Goal: Transaction & Acquisition: Purchase product/service

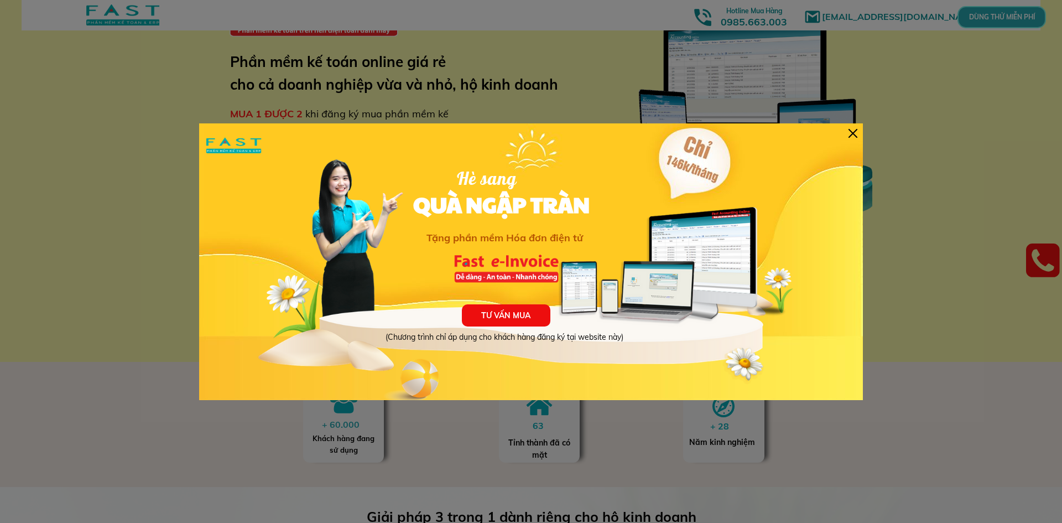
click at [522, 315] on p "TƯ VẤN MUA" at bounding box center [506, 315] width 88 height 22
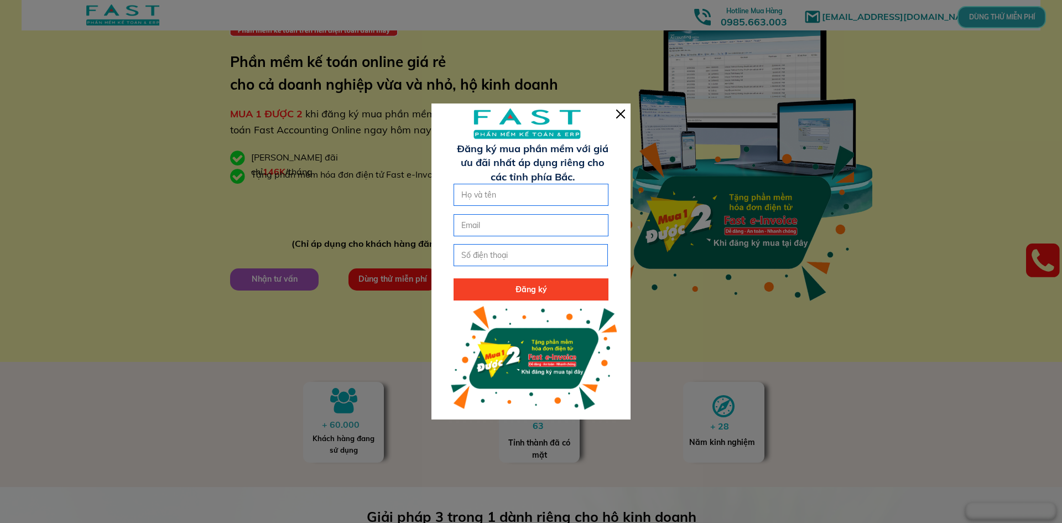
click at [619, 113] on div at bounding box center [620, 113] width 9 height 9
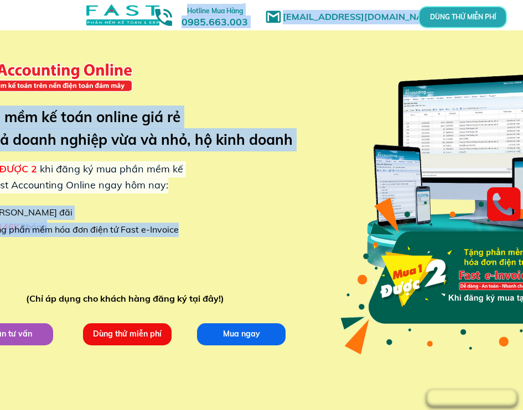
drag, startPoint x: 65, startPoint y: 259, endPoint x: 435, endPoint y: 265, distance: 370.0
click at [435, 265] on div "[EMAIL_ADDRESS][DOMAIN_NAME] MUA 1 ĐƯỢC 2 khi đăng ký mua phần mềm kế toán Fast…" at bounding box center [265, 208] width 531 height 417
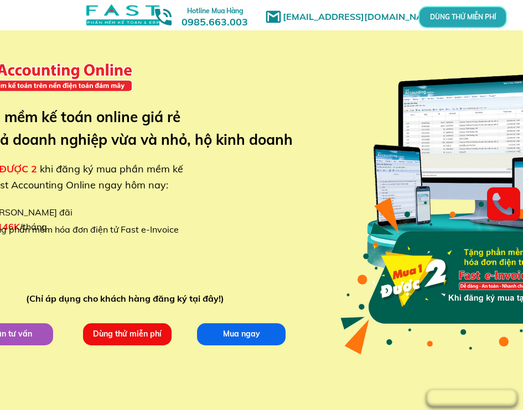
click at [321, 178] on div "[EMAIL_ADDRESS][DOMAIN_NAME] MUA 1 ĐƯỢC 2 khi đăng ký mua phần mềm kế toán Fast…" at bounding box center [265, 208] width 531 height 417
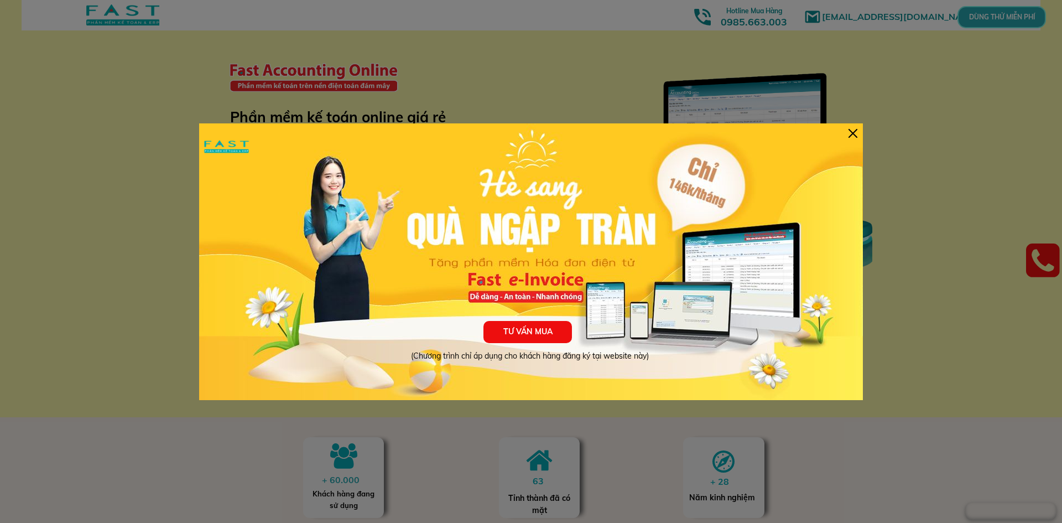
click at [522, 335] on p "TƯ VẤN MUA" at bounding box center [527, 332] width 88 height 22
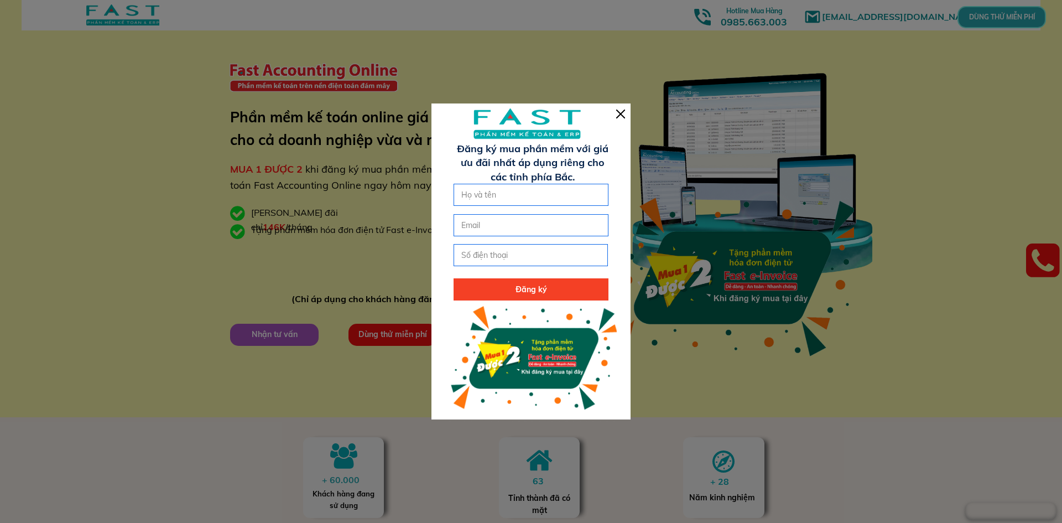
click at [522, 195] on input "text" at bounding box center [530, 194] width 145 height 21
drag, startPoint x: 616, startPoint y: 117, endPoint x: 626, endPoint y: 134, distance: 19.8
click at [522, 117] on div at bounding box center [620, 113] width 9 height 9
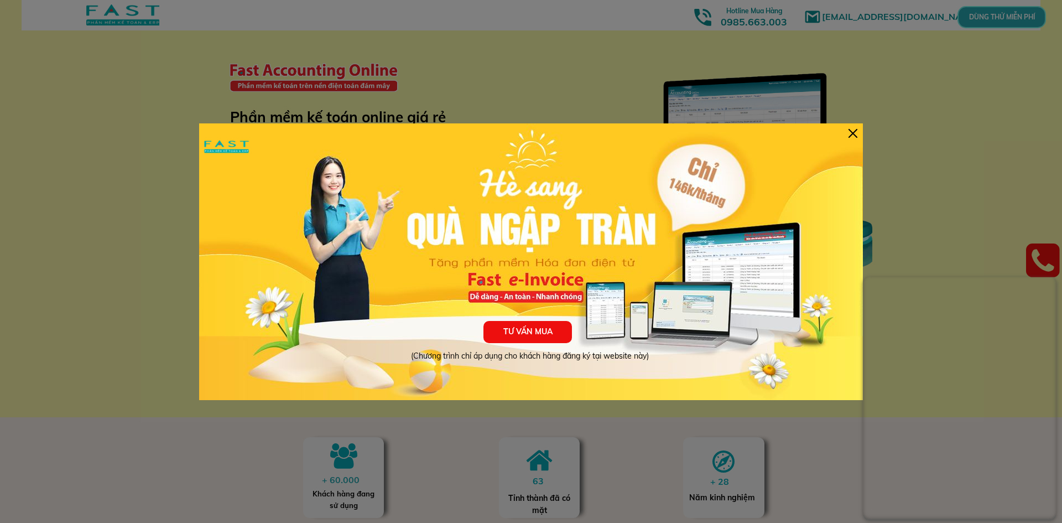
click at [852, 132] on div at bounding box center [852, 133] width 9 height 9
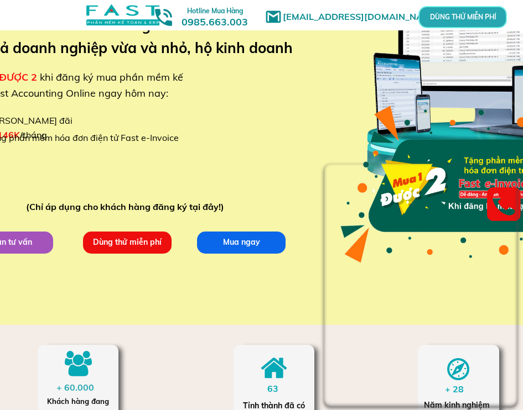
scroll to position [111, 0]
